Goal: Transaction & Acquisition: Obtain resource

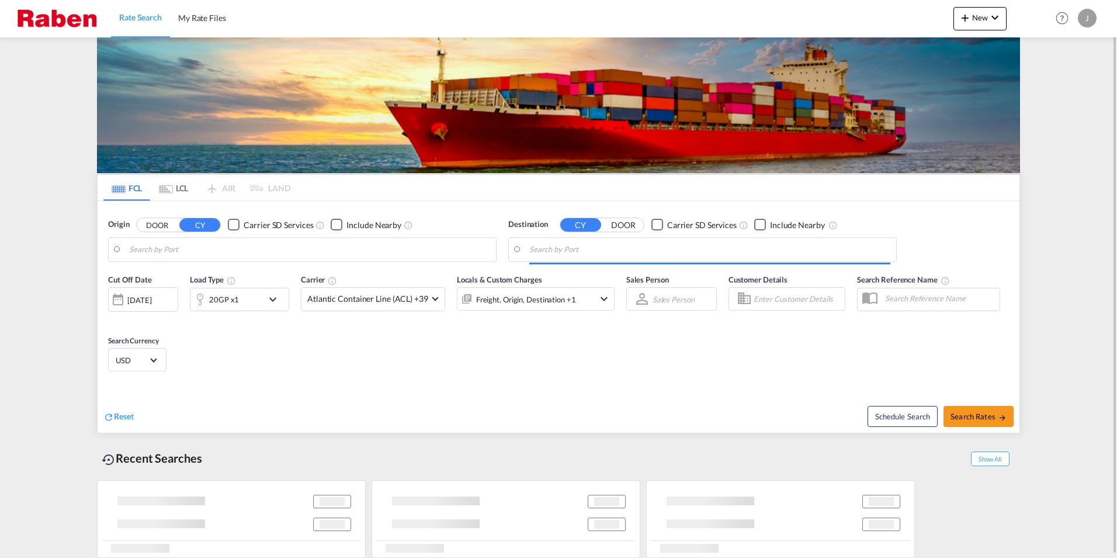
type input "[GEOGRAPHIC_DATA], [GEOGRAPHIC_DATA]"
type input "[GEOGRAPHIC_DATA], NZAKL"
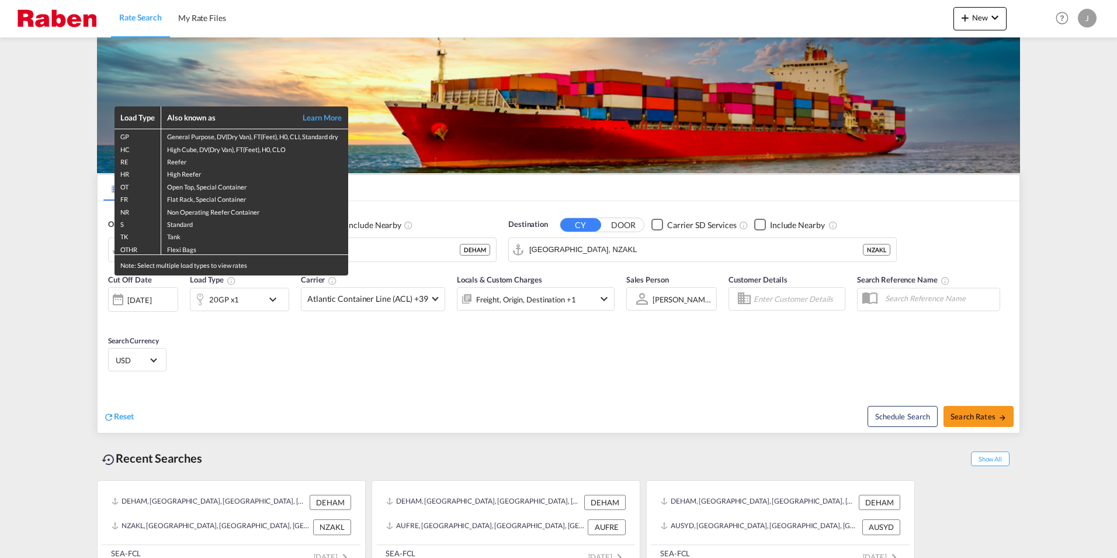
click at [798, 251] on div "Load Type Also known as Learn More GP General Purpose, DV(Dry Van), FT(Feet), H…" at bounding box center [558, 279] width 1117 height 558
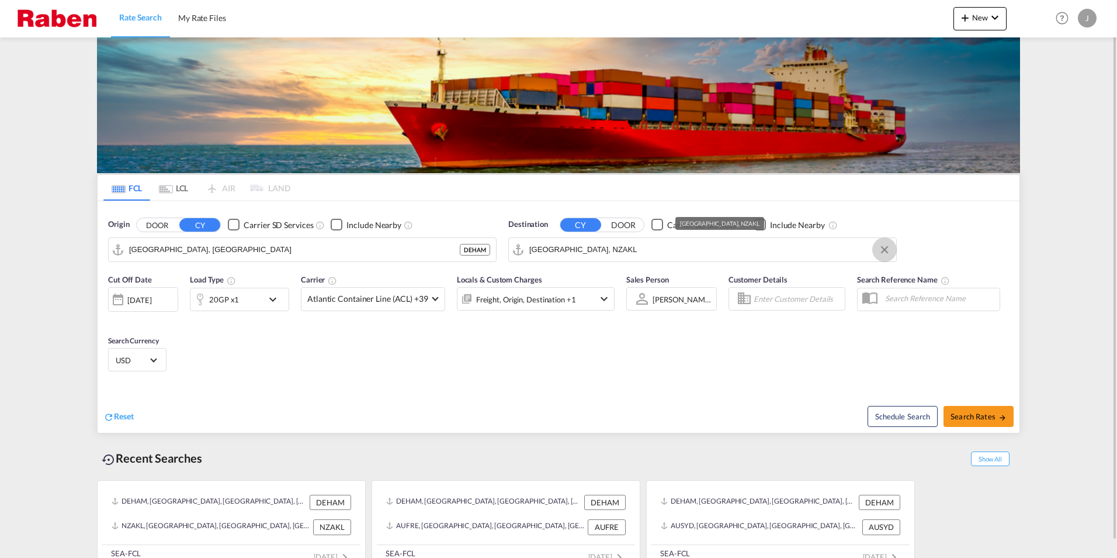
click at [886, 250] on button "Clear Input" at bounding box center [885, 250] width 18 height 18
click at [711, 250] on input "Search by Port" at bounding box center [709, 250] width 361 height 18
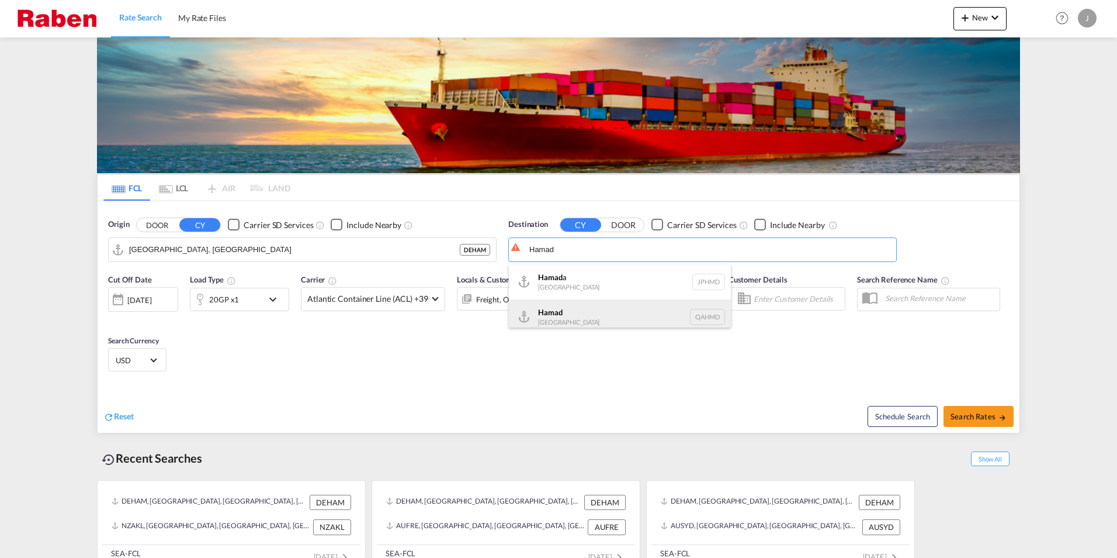
click at [702, 317] on div "Hamad [GEOGRAPHIC_DATA] QAHMD" at bounding box center [620, 316] width 222 height 35
type input "Hamad, QAHMD"
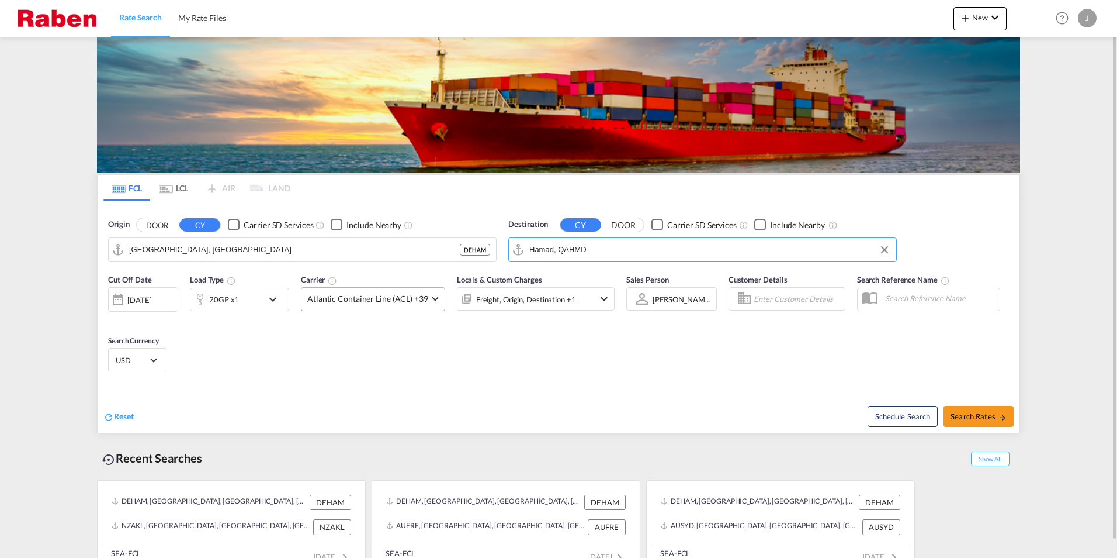
click at [433, 301] on md-select-value "Atlantic Container Line (ACL) +39" at bounding box center [373, 299] width 143 height 23
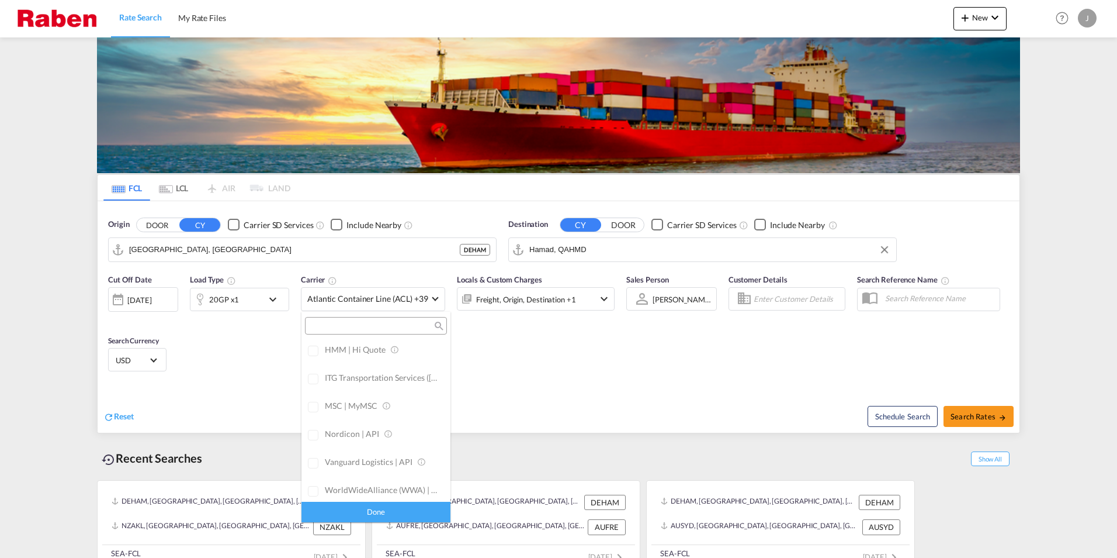
scroll to position [656, 0]
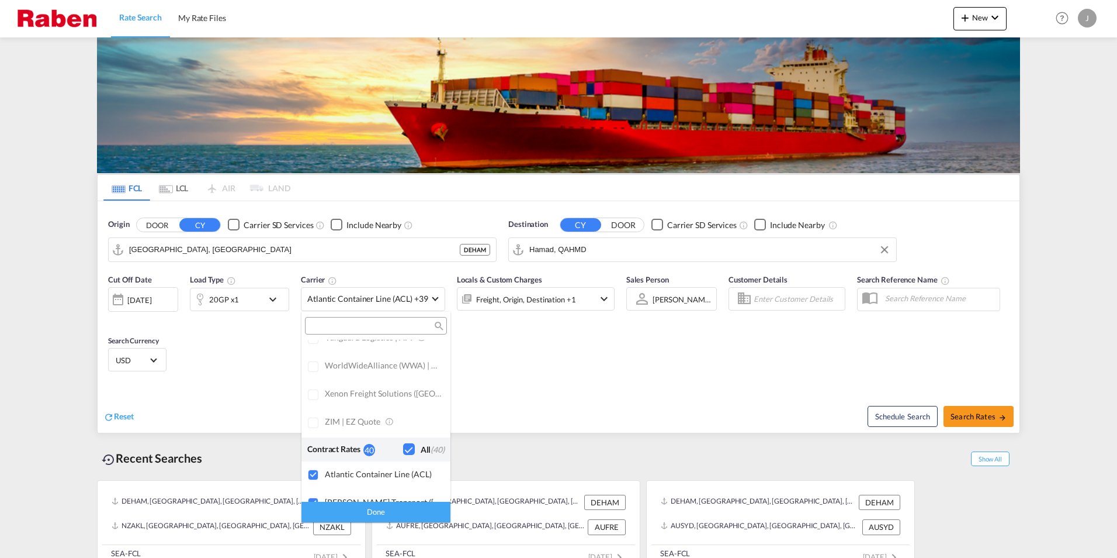
click at [403, 449] on div "Checkbox No Ink" at bounding box center [409, 449] width 12 height 12
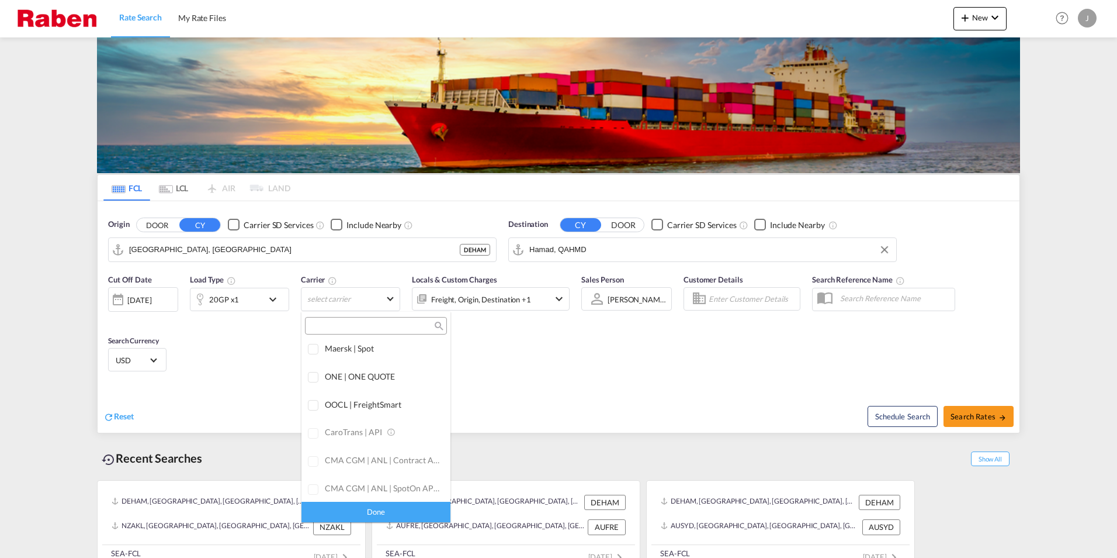
scroll to position [0, 0]
click at [404, 351] on div "Checkbox No Ink" at bounding box center [409, 351] width 12 height 12
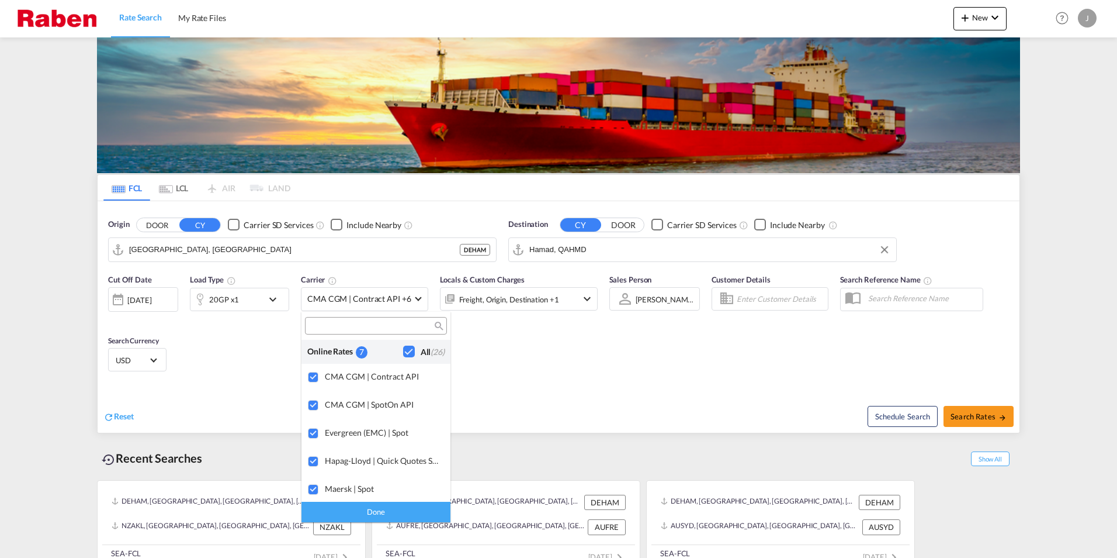
click at [597, 353] on md-backdrop at bounding box center [558, 279] width 1117 height 558
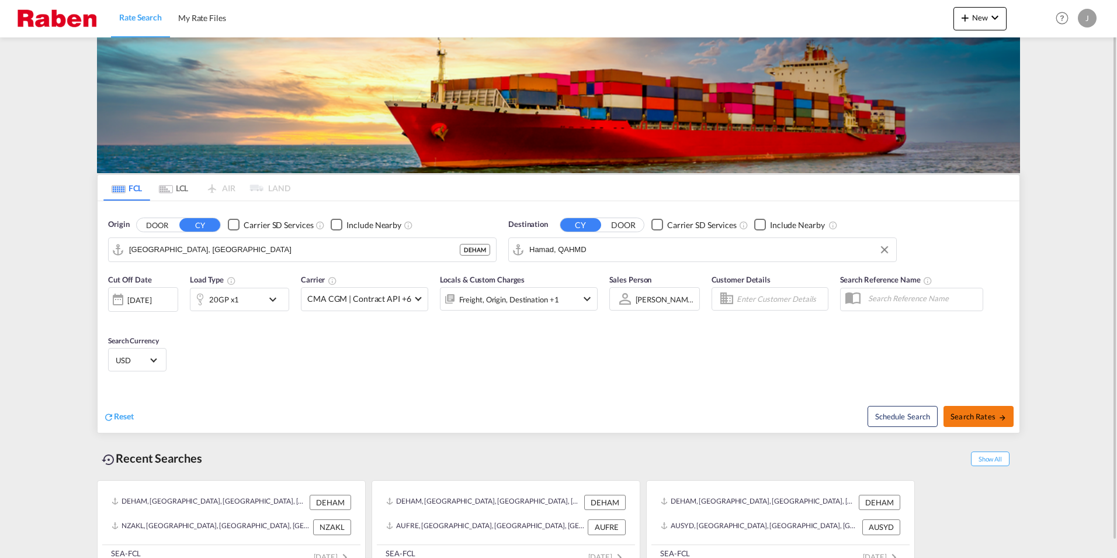
click at [975, 418] on span "Search Rates" at bounding box center [979, 415] width 56 height 9
type input "DEHAM to QAHMD / [DATE]"
